Goal: Transaction & Acquisition: Register for event/course

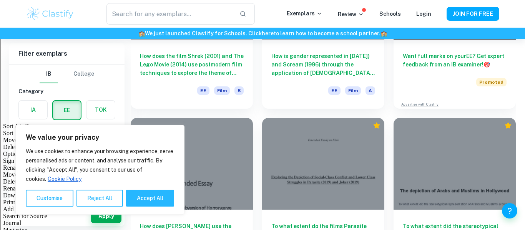
scroll to position [151, 0]
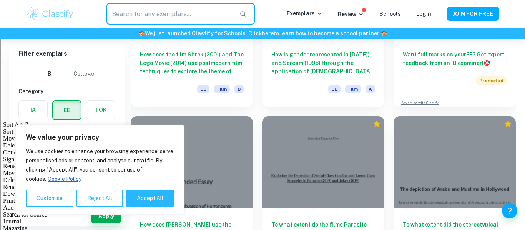
click at [179, 11] on input "text" at bounding box center [169, 14] width 127 height 22
type input "germn"
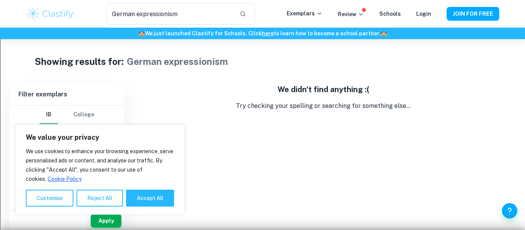
scroll to position [39, 0]
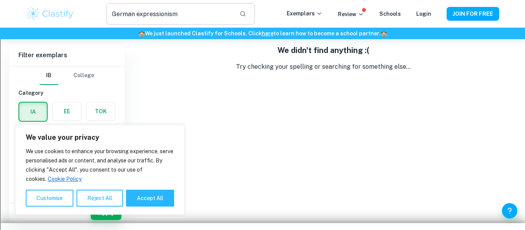
click at [182, 15] on input "German expressionism" at bounding box center [169, 14] width 127 height 22
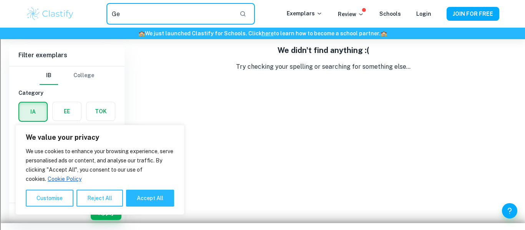
type input "G"
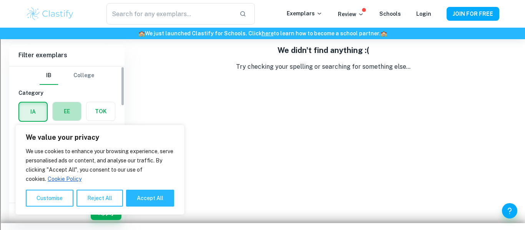
click at [71, 112] on label "button" at bounding box center [67, 111] width 28 height 18
click at [0, 0] on input "radio" at bounding box center [0, 0] width 0 height 0
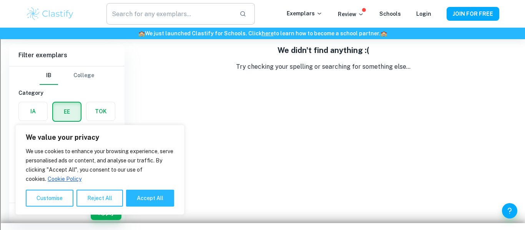
click at [161, 13] on input "text" at bounding box center [169, 14] width 127 height 22
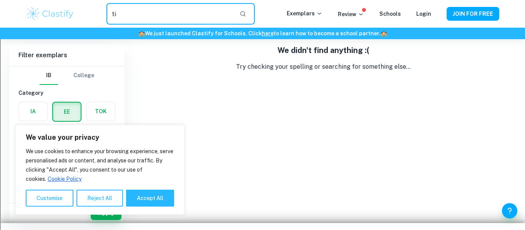
type input "tim"
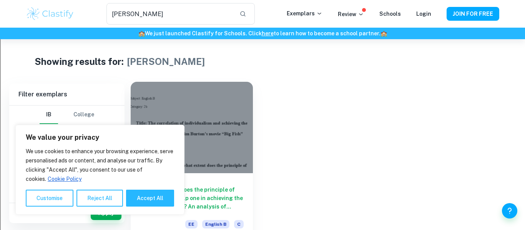
scroll to position [39, 0]
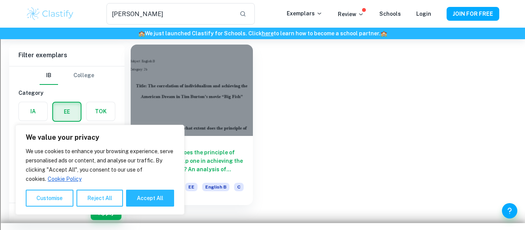
type input "German expressionism"
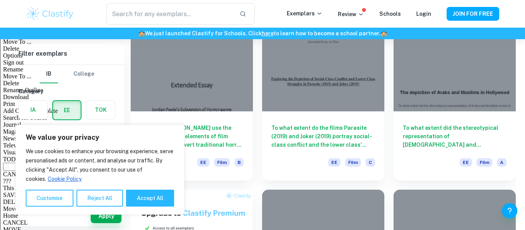
scroll to position [248, 0]
click at [140, 194] on button "Accept All" at bounding box center [150, 198] width 48 height 17
checkbox input "true"
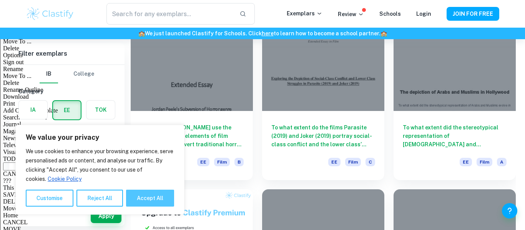
checkbox input "true"
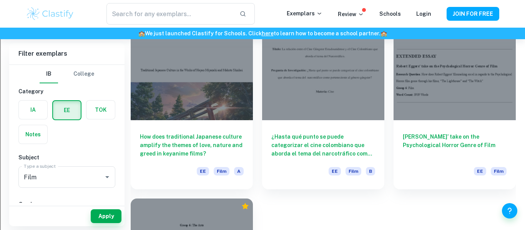
scroll to position [752, 0]
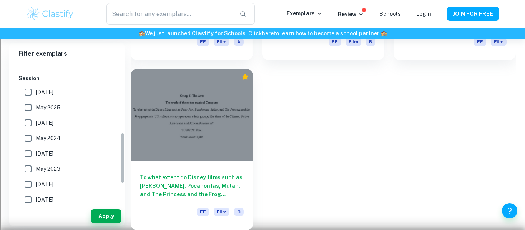
scroll to position [182, 0]
click at [30, 106] on input "May 2025" at bounding box center [27, 107] width 15 height 15
checkbox input "true"
click at [100, 215] on button "Apply" at bounding box center [106, 216] width 31 height 14
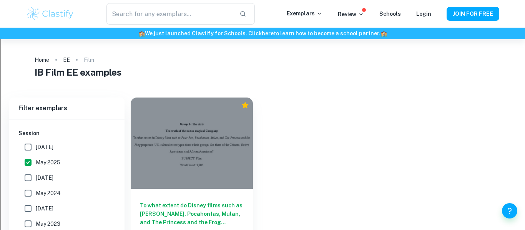
scroll to position [39, 0]
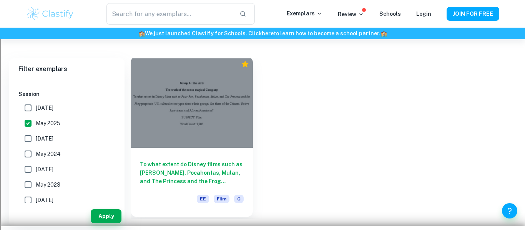
click at [204, 138] on div at bounding box center [192, 101] width 122 height 91
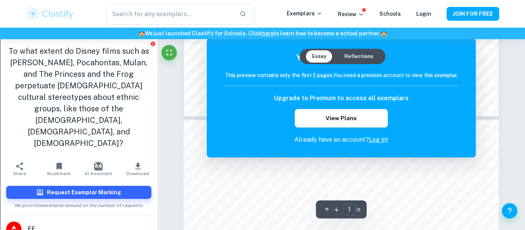
scroll to position [330, 0]
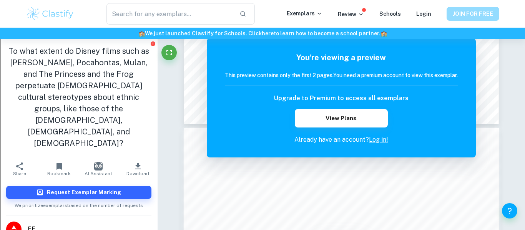
click at [491, 12] on button "JOIN FOR FREE" at bounding box center [473, 14] width 53 height 14
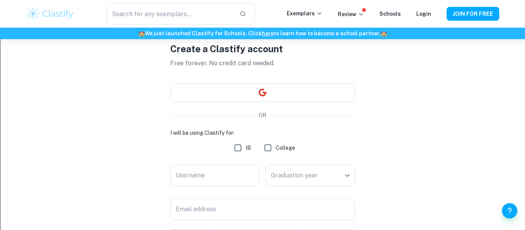
scroll to position [35, 0]
click at [240, 149] on input "IB" at bounding box center [237, 147] width 15 height 15
checkbox input "true"
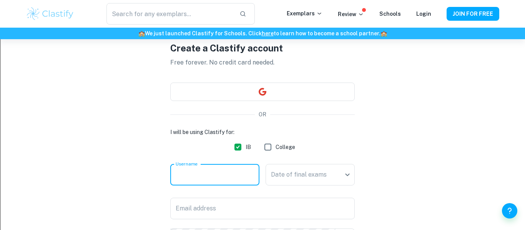
click at [237, 171] on input "Username" at bounding box center [214, 175] width 89 height 22
type input "[PERSON_NAME]"
type input "[PERSON_NAME].rodriguez22"
click at [285, 179] on body "We value your privacy We use cookies to enhance your browsing experience, serve…" at bounding box center [262, 119] width 525 height 230
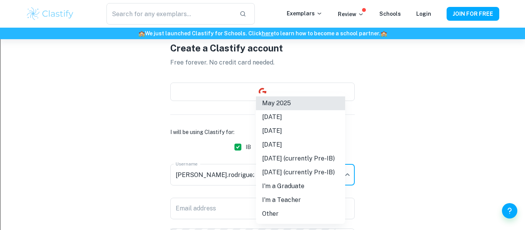
click at [302, 129] on li "[DATE]" at bounding box center [300, 131] width 89 height 14
type input "M26"
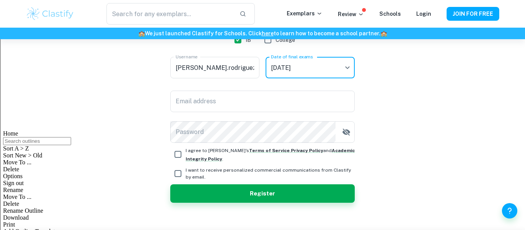
scroll to position [152, 0]
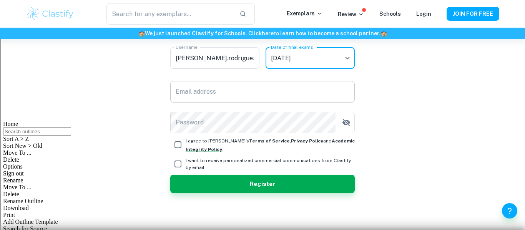
click at [199, 90] on div "Email address Email address" at bounding box center [262, 92] width 184 height 22
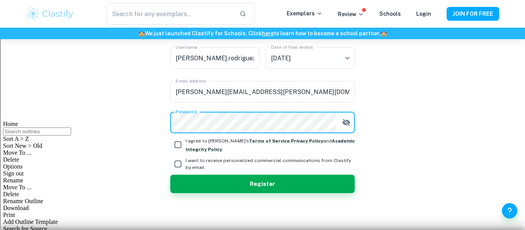
click at [155, 129] on div "Create a Clastify account Free forever. No credit card needed. OR I will be usi…" at bounding box center [262, 58] width 473 height 343
click at [282, 94] on input "[PERSON_NAME][EMAIL_ADDRESS][PERSON_NAME][DOMAIN_NAME]" at bounding box center [262, 92] width 184 height 22
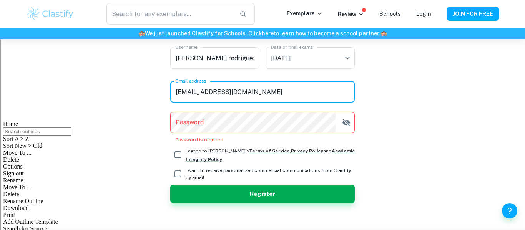
type input "[EMAIL_ADDRESS][DOMAIN_NAME]"
